Goal: Transaction & Acquisition: Purchase product/service

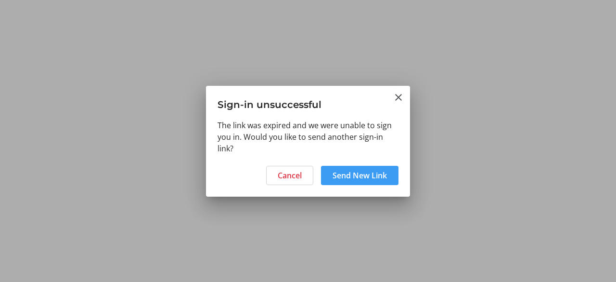
click at [367, 170] on span "Send New Link" at bounding box center [360, 175] width 54 height 12
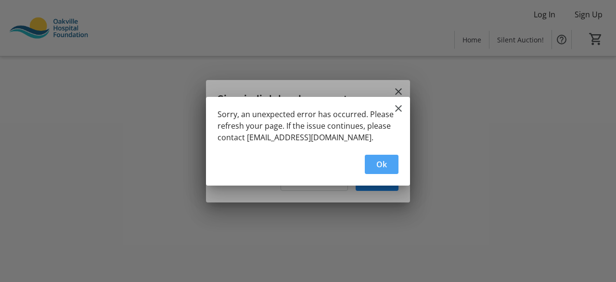
click at [382, 163] on span "Ok" at bounding box center [381, 164] width 11 height 12
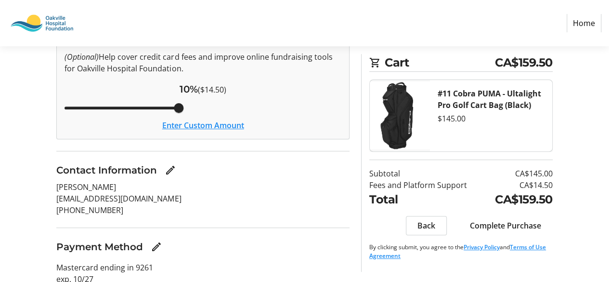
scroll to position [138, 0]
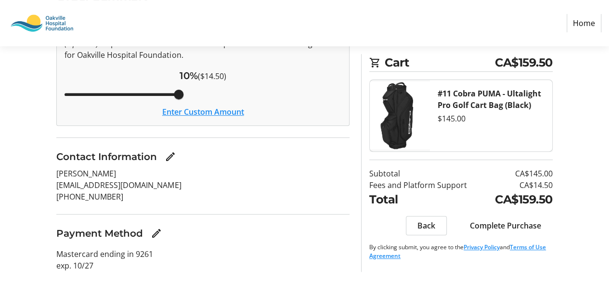
click at [518, 226] on span "Complete Purchase" at bounding box center [505, 226] width 71 height 12
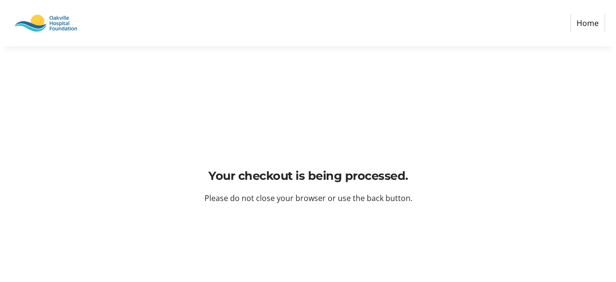
scroll to position [0, 0]
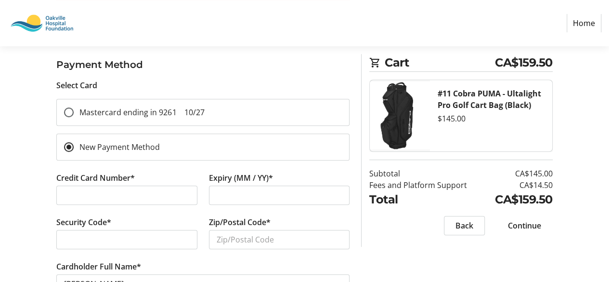
scroll to position [193, 0]
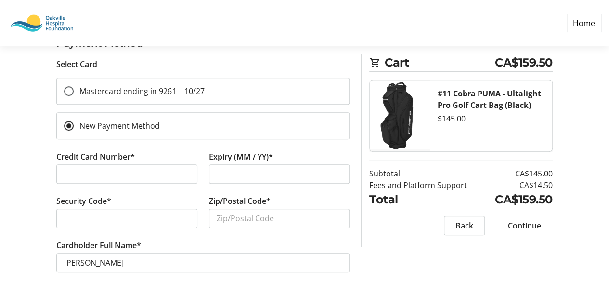
click at [129, 223] on div at bounding box center [126, 217] width 141 height 19
click at [251, 224] on input "Zip/Postal Code*" at bounding box center [279, 217] width 141 height 19
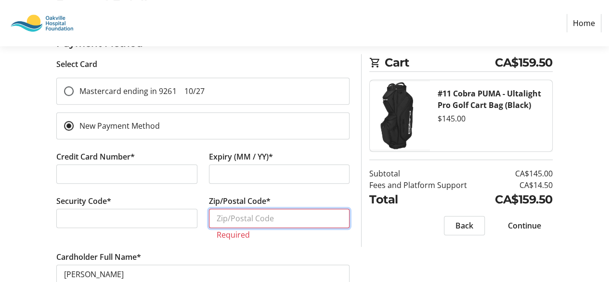
click at [265, 215] on input "Zip/Postal Code*" at bounding box center [279, 217] width 141 height 19
type input "n"
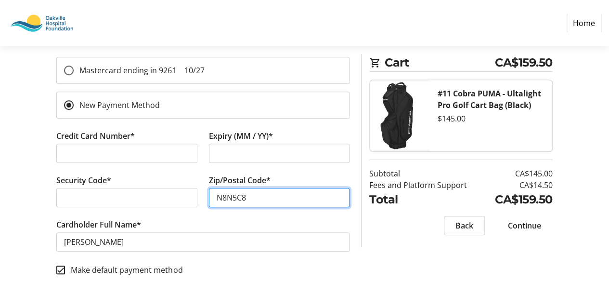
scroll to position [216, 0]
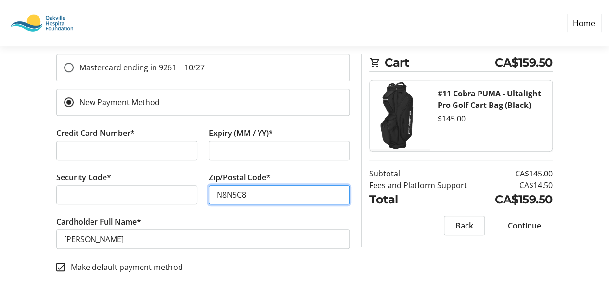
type input "N8N5C8"
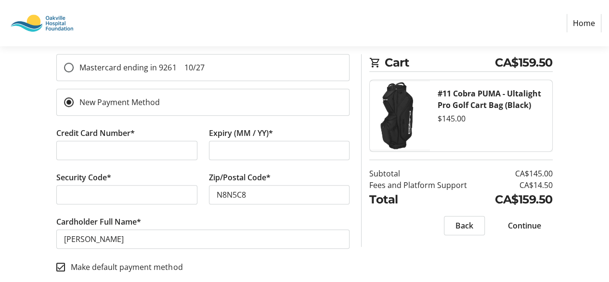
click at [528, 227] on span "Continue" at bounding box center [524, 226] width 33 height 12
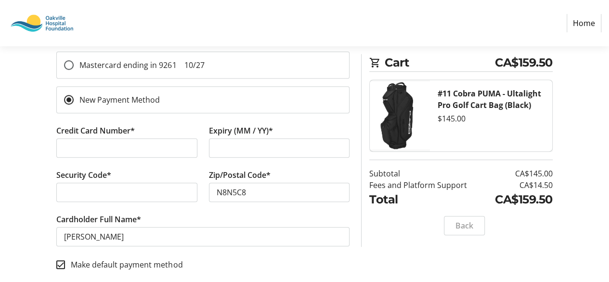
scroll to position [155, 0]
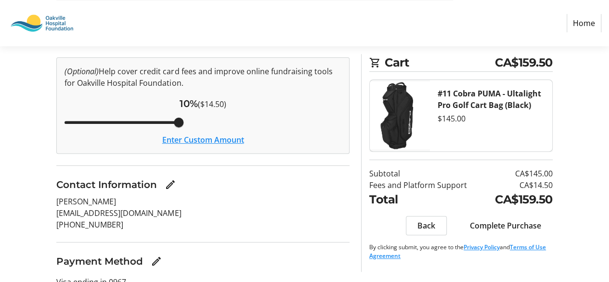
scroll to position [90, 0]
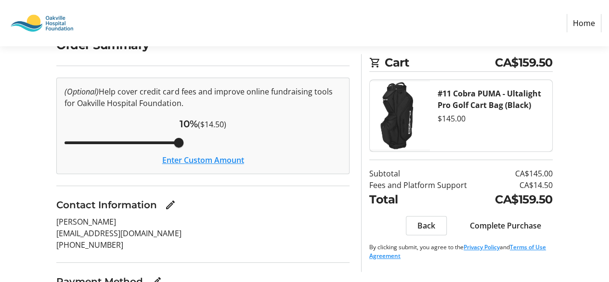
click at [214, 159] on button "Enter Custom Amount" at bounding box center [203, 160] width 82 height 12
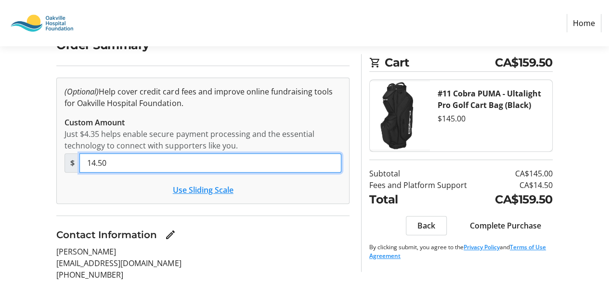
drag, startPoint x: 122, startPoint y: 161, endPoint x: 75, endPoint y: 163, distance: 47.2
click at [75, 162] on div "$ 14.50" at bounding box center [203, 162] width 277 height 19
type input "4.35"
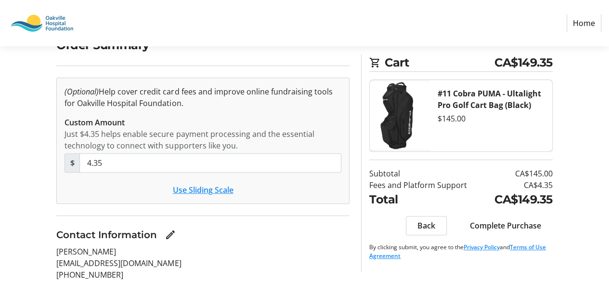
click at [314, 236] on div "Contact Information" at bounding box center [202, 234] width 293 height 14
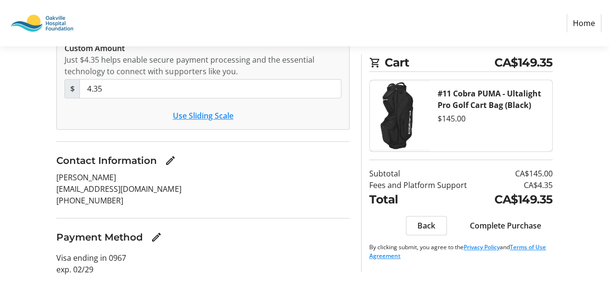
scroll to position [167, 0]
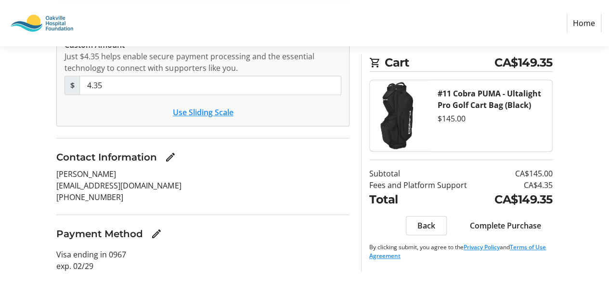
click at [499, 222] on span "Complete Purchase" at bounding box center [505, 226] width 71 height 12
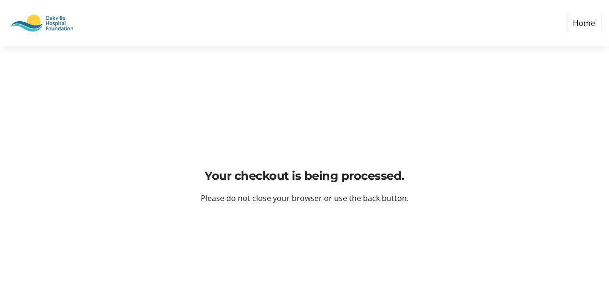
scroll to position [0, 0]
